Goal: Use online tool/utility: Use online tool/utility

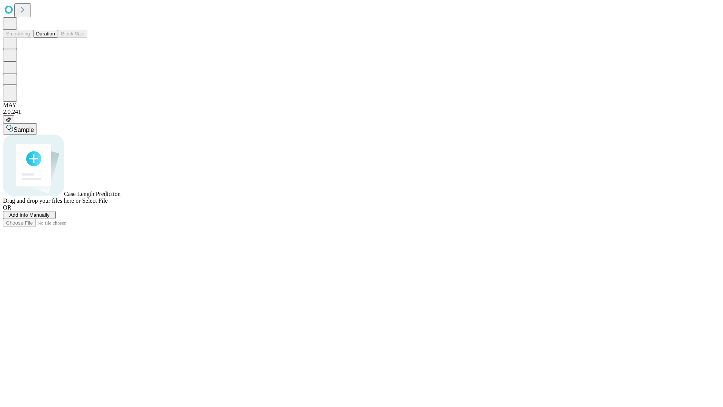
click at [55, 38] on button "Duration" at bounding box center [45, 34] width 25 height 8
click at [50, 218] on span "Add Info Manually" at bounding box center [29, 215] width 40 height 6
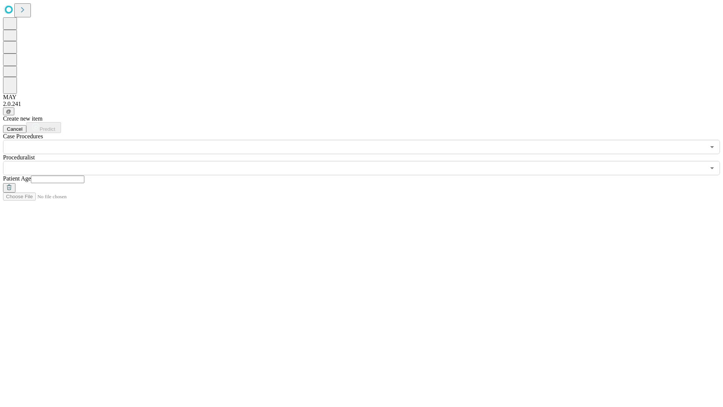
click at [84, 176] on input "text" at bounding box center [58, 180] width 54 height 8
type input "**"
click at [367, 161] on input "text" at bounding box center [354, 168] width 703 height 14
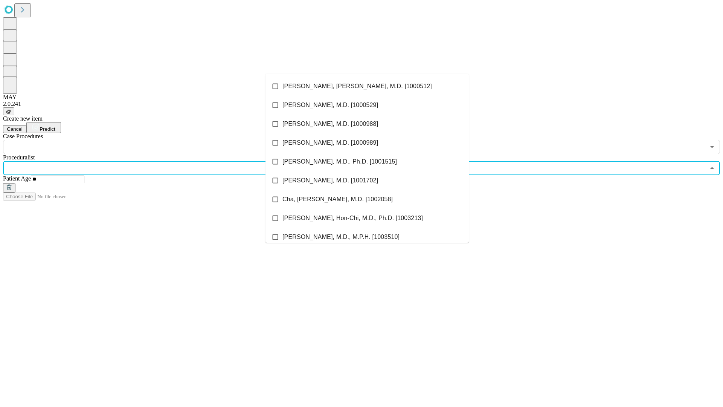
click at [367, 86] on li "[PERSON_NAME], [PERSON_NAME], M.D. [1000512]" at bounding box center [367, 86] width 203 height 19
click at [158, 140] on input "text" at bounding box center [354, 147] width 703 height 14
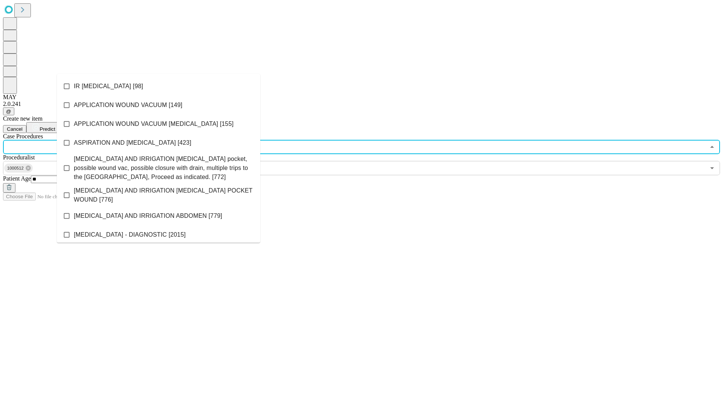
click at [159, 86] on li "IR [MEDICAL_DATA] [98]" at bounding box center [158, 86] width 203 height 19
click at [55, 126] on span "Predict" at bounding box center [47, 129] width 15 height 6
